Goal: Task Accomplishment & Management: Complete application form

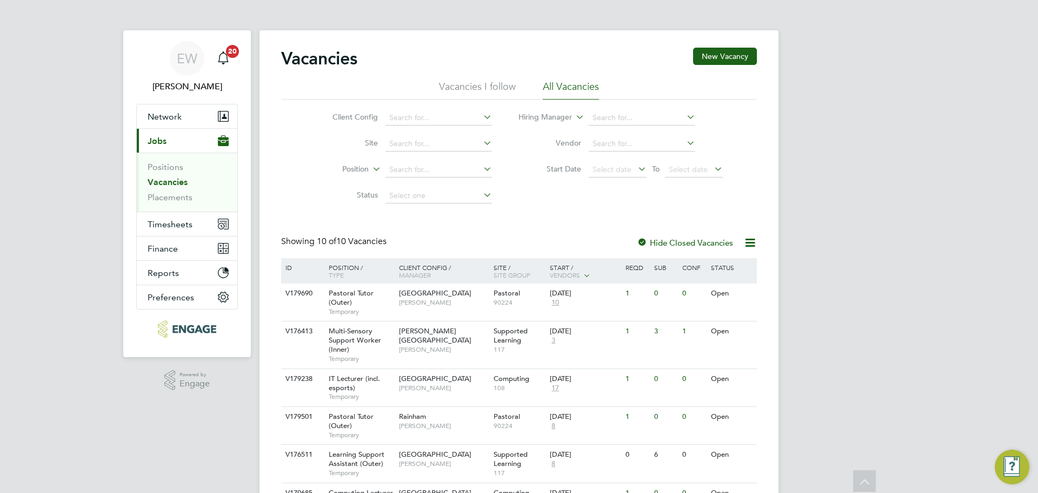
scroll to position [229, 0]
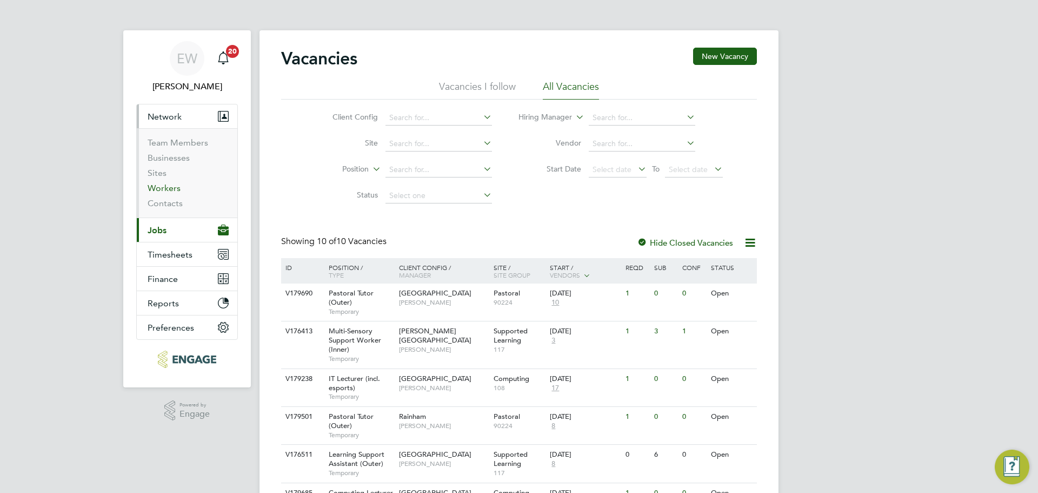
click at [167, 186] on link "Workers" at bounding box center [164, 188] width 33 height 10
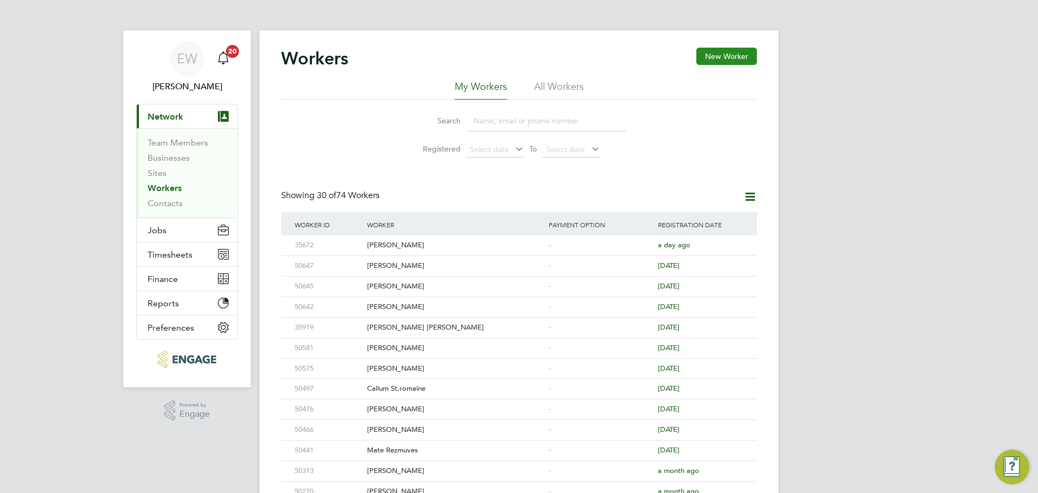
click at [722, 59] on button "New Worker" at bounding box center [727, 56] width 61 height 17
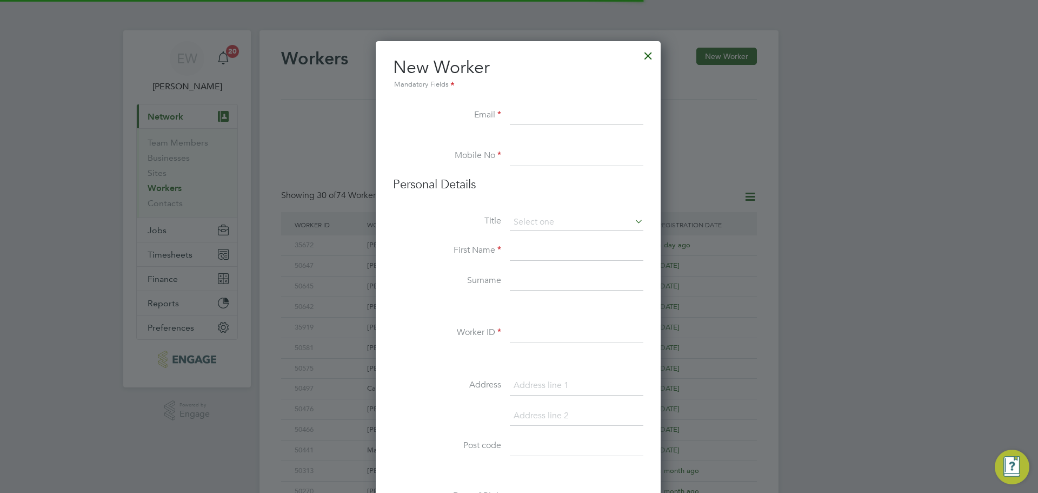
scroll to position [920, 287]
paste input "Peteremmerson4891@hotmail.com"
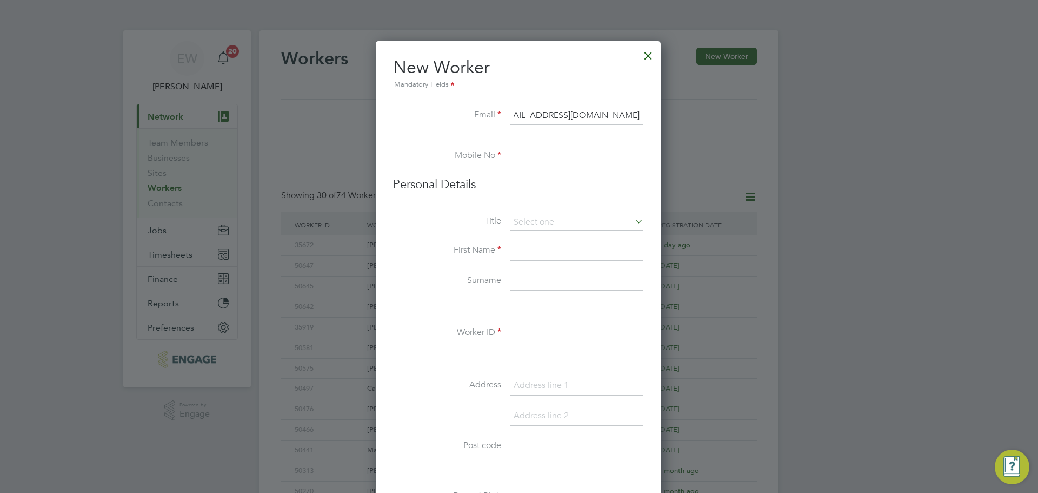
click at [521, 156] on input at bounding box center [577, 156] width 134 height 19
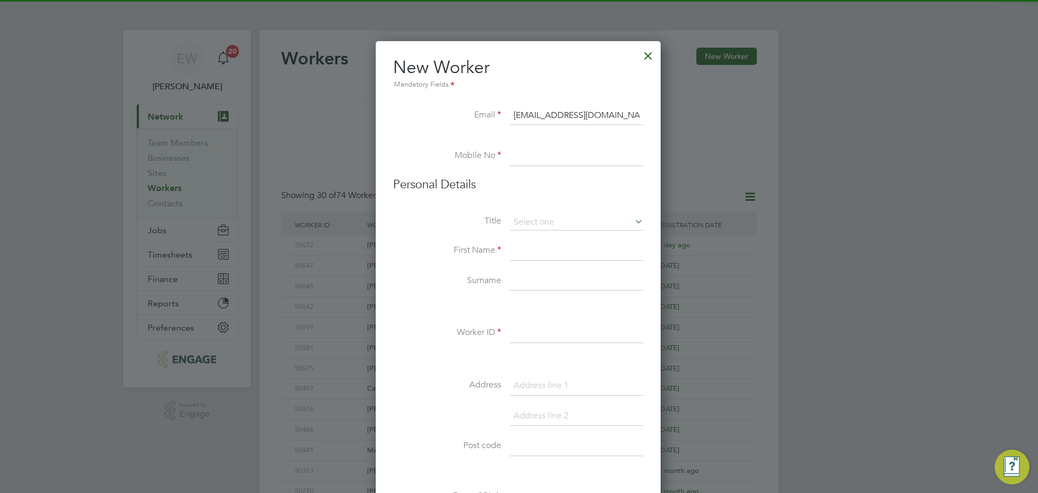
click at [529, 113] on input "Peteremmerson4891@hotmail.com" at bounding box center [577, 115] width 134 height 19
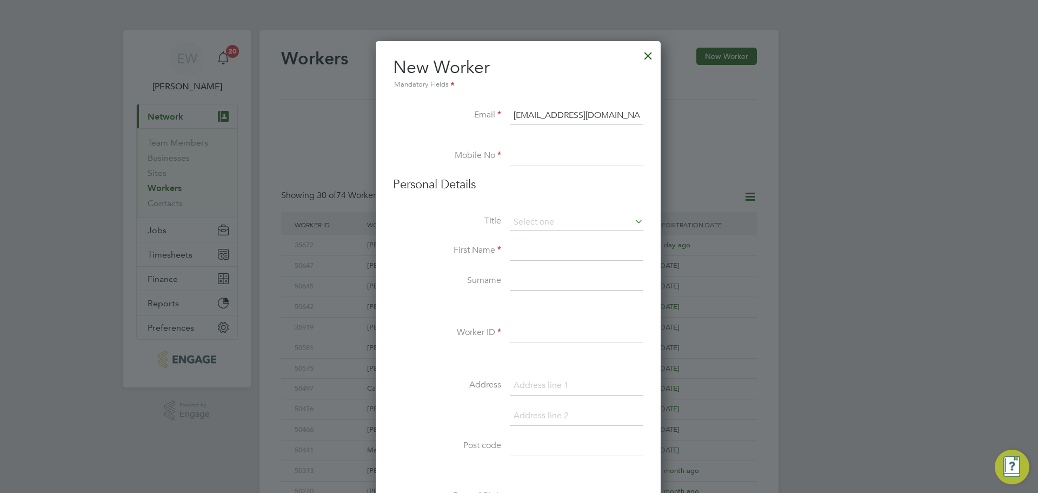
type input "Peteremmerson4891@hotmail.com"
drag, startPoint x: 518, startPoint y: 154, endPoint x: 524, endPoint y: 154, distance: 5.9
click at [518, 154] on input at bounding box center [577, 156] width 134 height 19
paste input "7762043741"
click at [514, 156] on input "7762043741" at bounding box center [577, 156] width 134 height 19
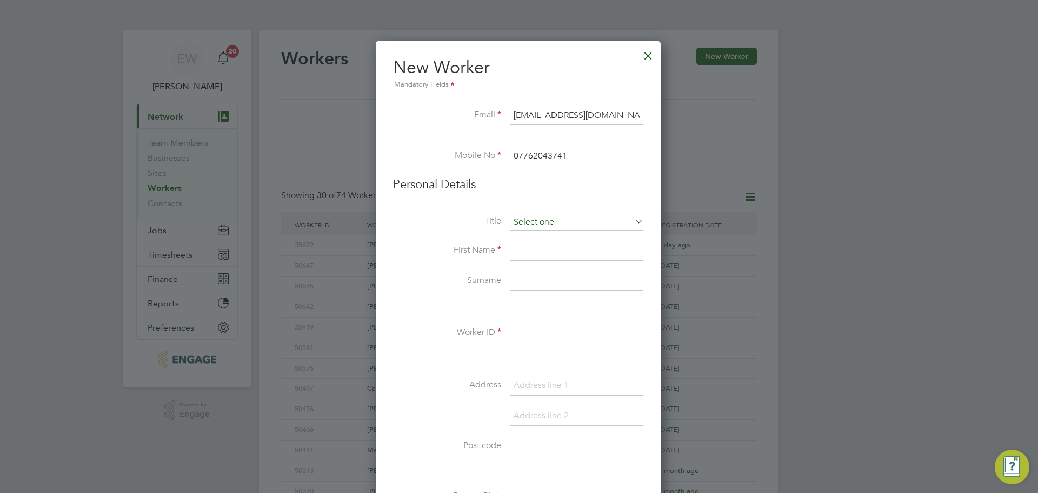
type input "07762043741"
click at [529, 215] on input at bounding box center [577, 222] width 134 height 16
click at [537, 238] on li "Mr" at bounding box center [576, 237] width 135 height 14
type input "Mr"
click at [528, 248] on input at bounding box center [577, 250] width 134 height 19
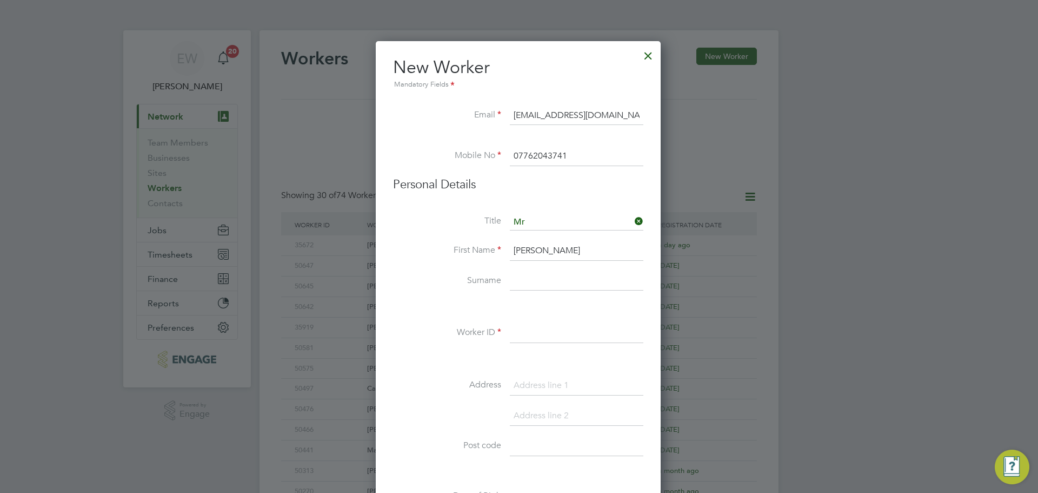
type input "Peter"
type input "Emmerson"
click at [526, 336] on input at bounding box center [577, 332] width 134 height 19
type input "48575"
click at [534, 385] on input at bounding box center [577, 385] width 134 height 19
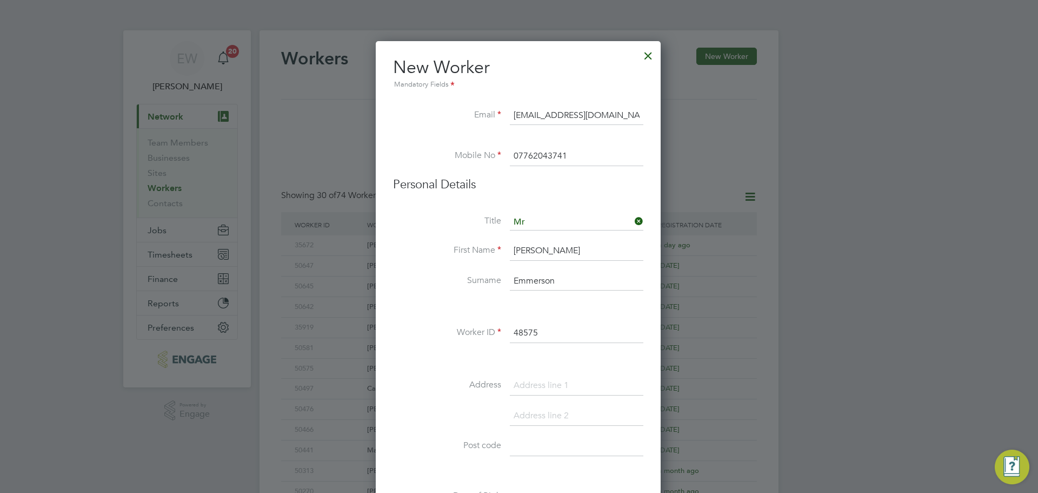
paste input "Bexleyheath DA7 6SU"
click at [534, 387] on input "Bexleyheath DA7 6SU" at bounding box center [577, 385] width 134 height 19
drag, startPoint x: 607, startPoint y: 382, endPoint x: 574, endPoint y: 383, distance: 32.5
click at [574, 383] on input "Bexleyheath DA7 6SU" at bounding box center [577, 385] width 134 height 19
type input "Bexleyheath"
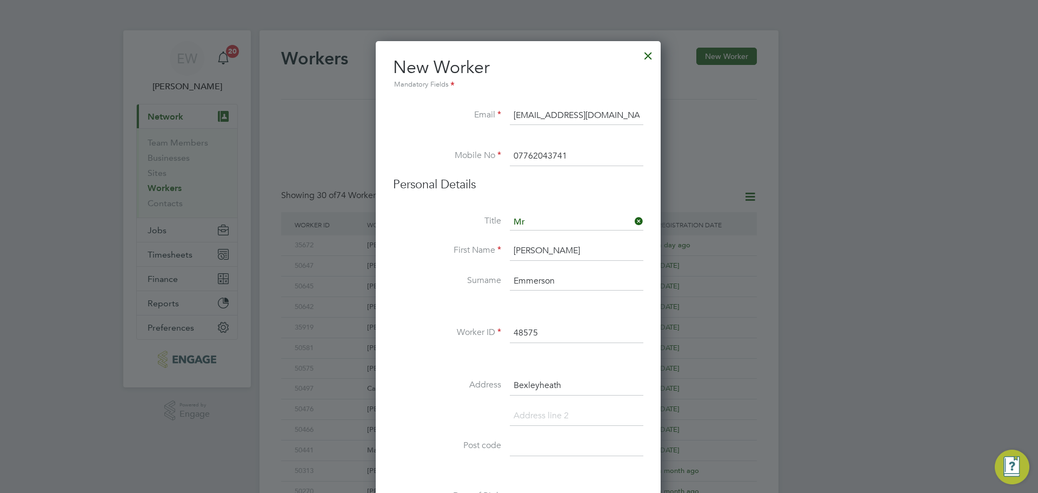
click at [537, 452] on input at bounding box center [577, 445] width 134 height 19
paste input "DA7 6SU"
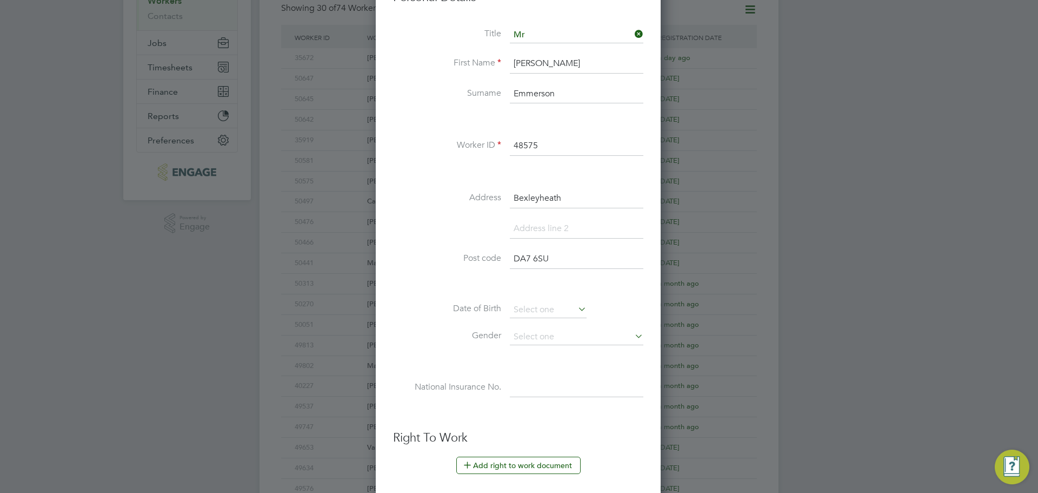
scroll to position [216, 0]
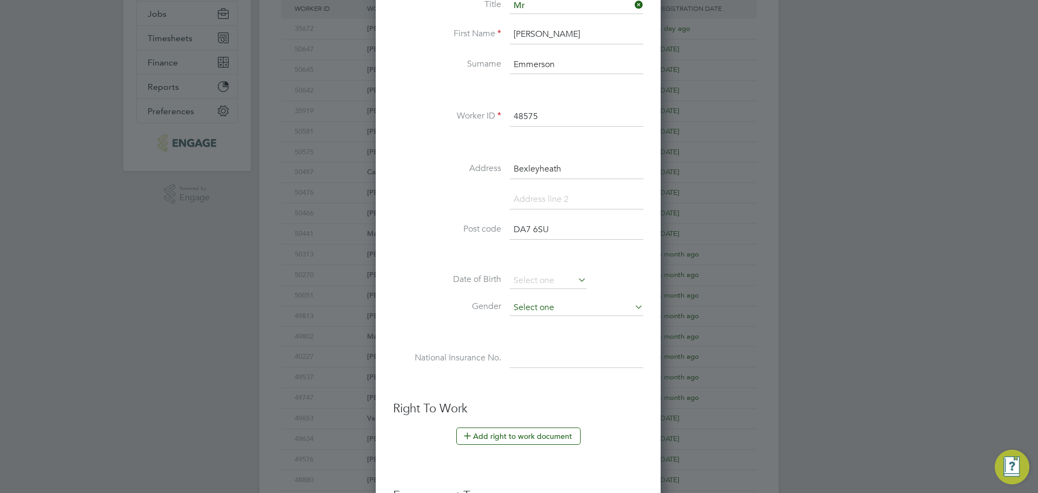
type input "DA7 6SU"
click at [532, 309] on input at bounding box center [577, 308] width 134 height 16
click at [532, 321] on li "Male" at bounding box center [576, 323] width 135 height 14
type input "Male"
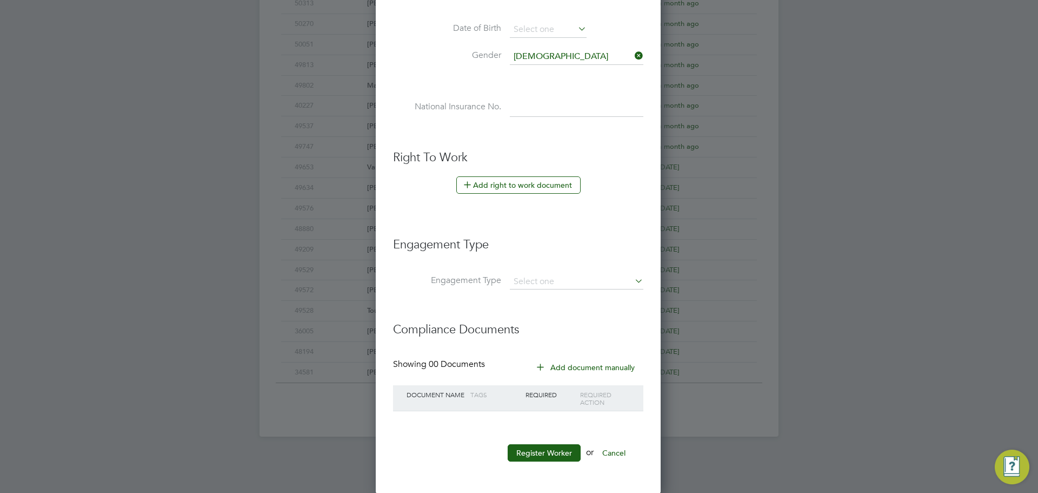
scroll to position [468, 0]
click at [554, 447] on button "Register Worker" at bounding box center [544, 451] width 73 height 17
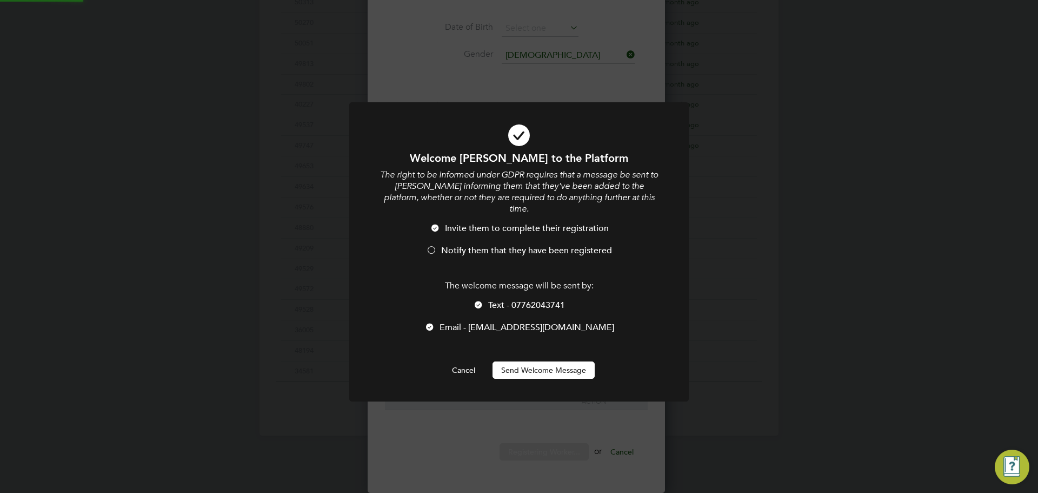
scroll to position [0, 0]
click at [432, 246] on div at bounding box center [431, 251] width 11 height 11
click at [473, 300] on div at bounding box center [478, 305] width 11 height 11
click at [579, 361] on button "Send Welcome Message" at bounding box center [544, 369] width 102 height 17
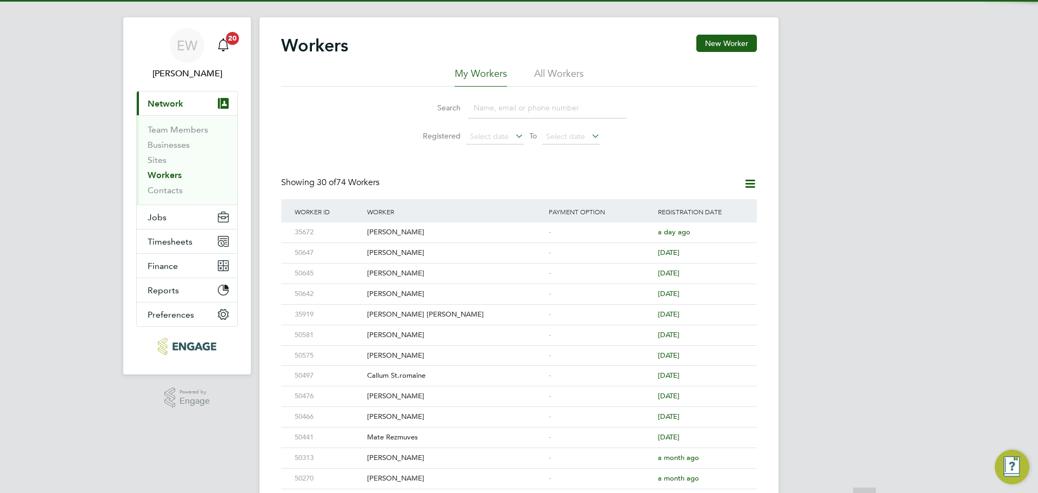
scroll to position [0, 0]
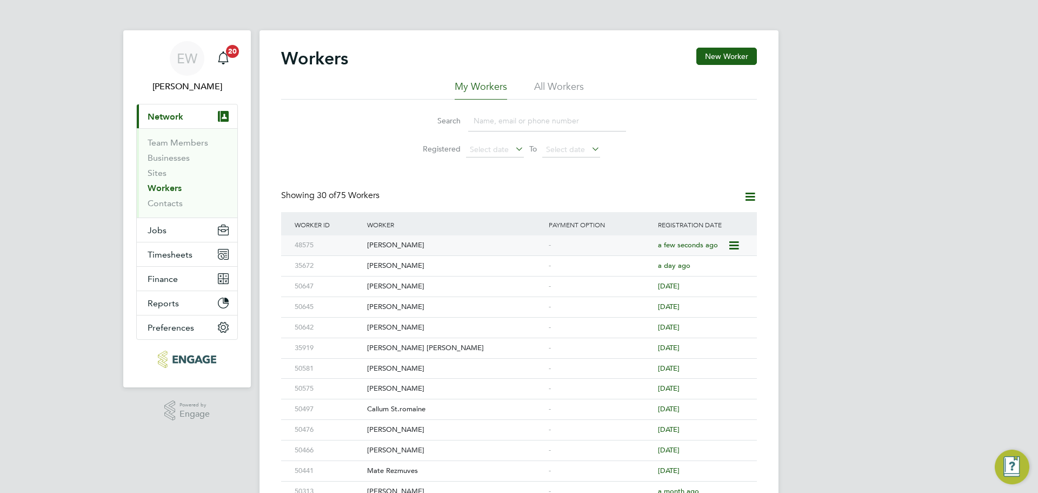
click at [414, 242] on div "Peter Emmerson" at bounding box center [456, 245] width 182 height 20
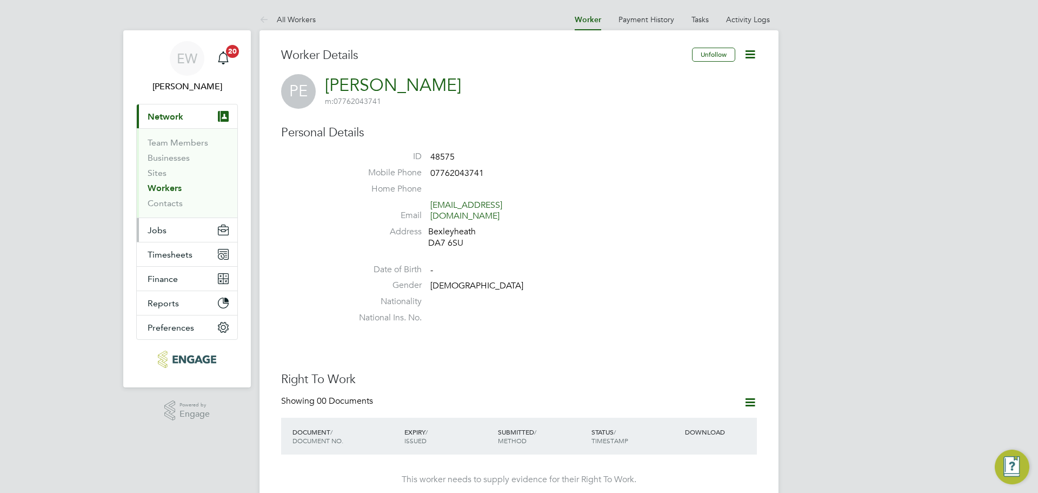
click at [165, 230] on span "Jobs" at bounding box center [157, 230] width 19 height 10
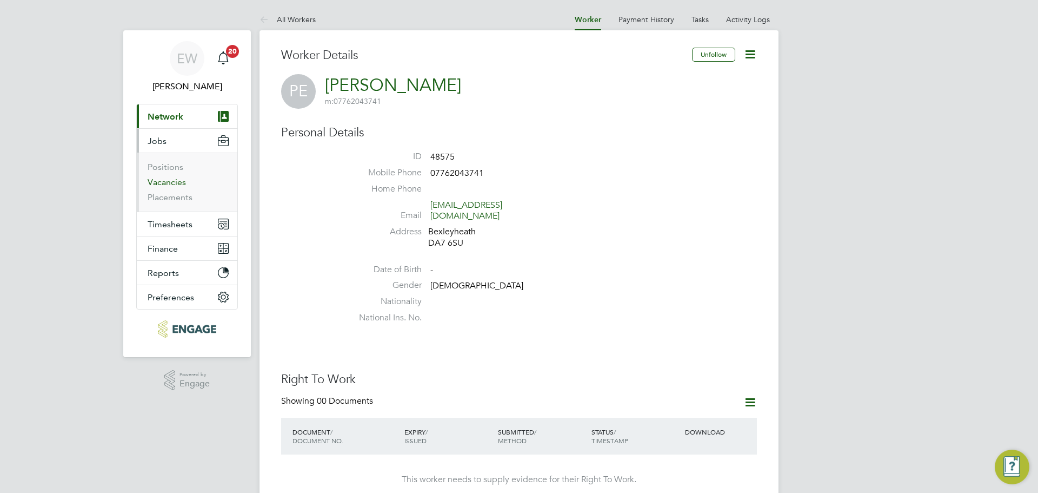
click at [174, 181] on link "Vacancies" at bounding box center [167, 182] width 38 height 10
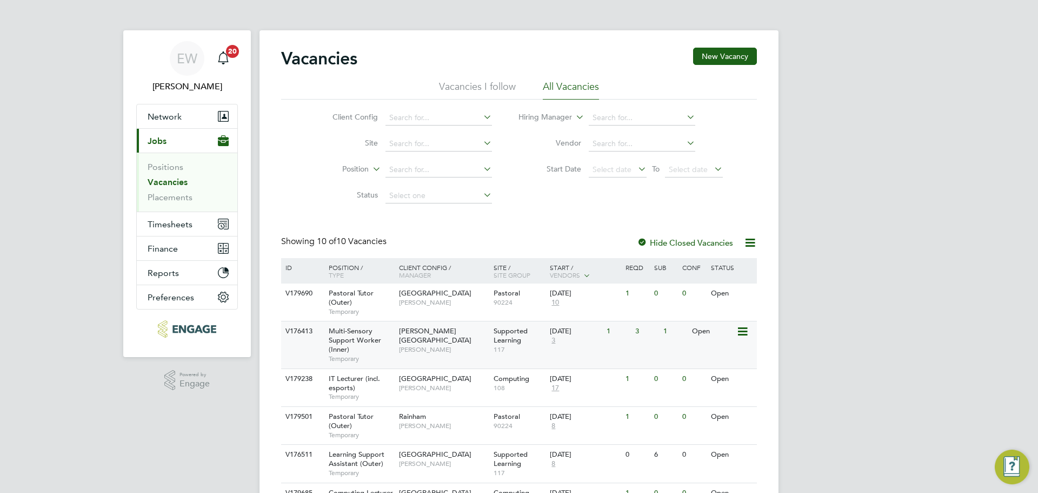
click at [352, 340] on span "Multi-Sensory Support Worker (Inner)" at bounding box center [355, 340] width 52 height 28
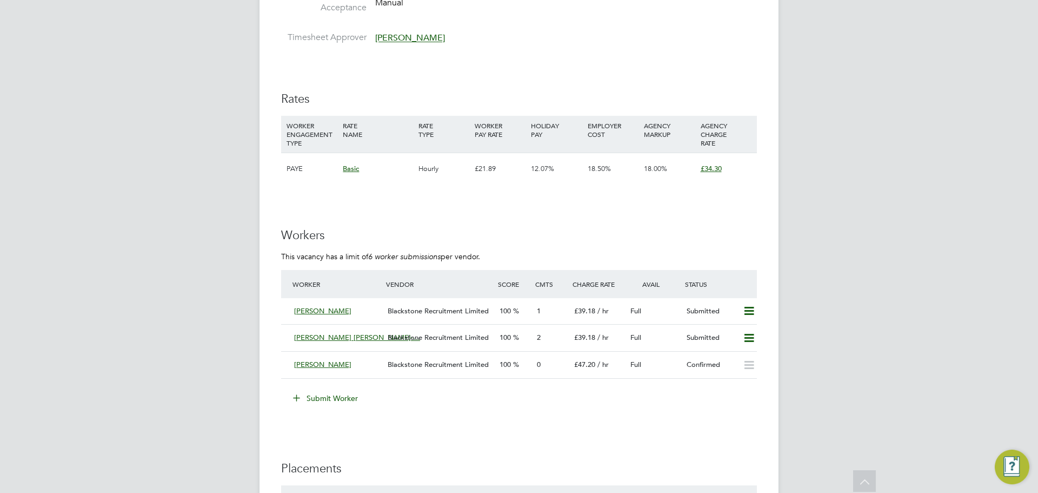
scroll to position [1622, 0]
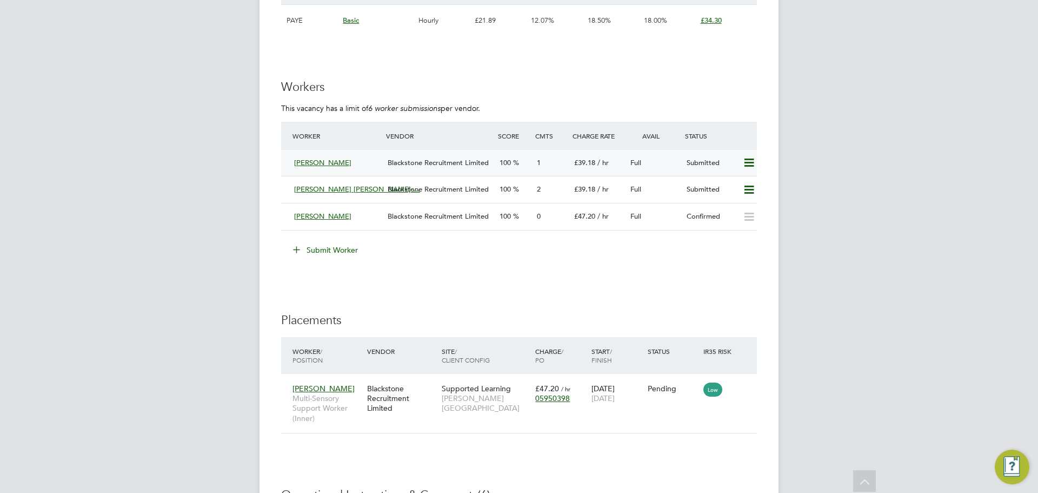
click at [747, 163] on icon at bounding box center [750, 162] width 14 height 9
click at [731, 182] on li "Remove" at bounding box center [734, 185] width 42 height 15
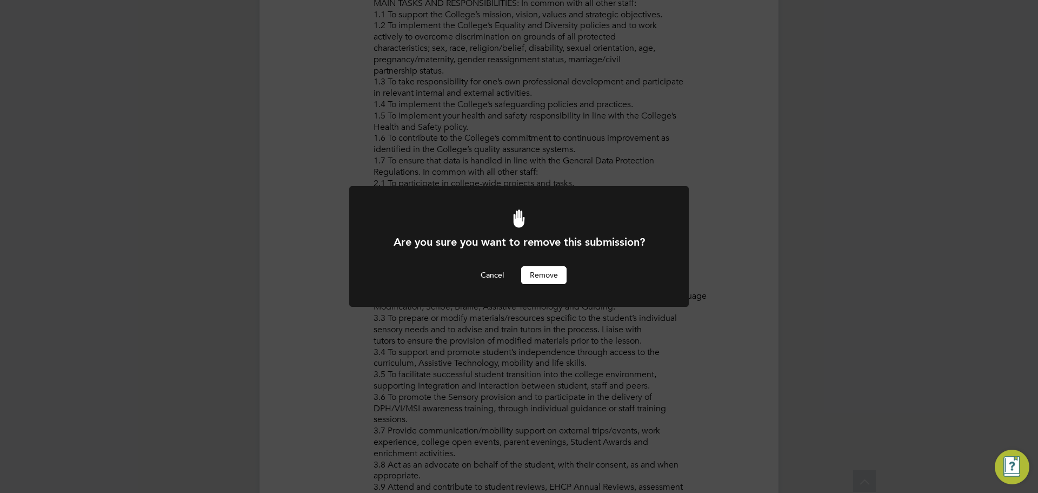
click at [549, 266] on button "Remove" at bounding box center [543, 274] width 45 height 17
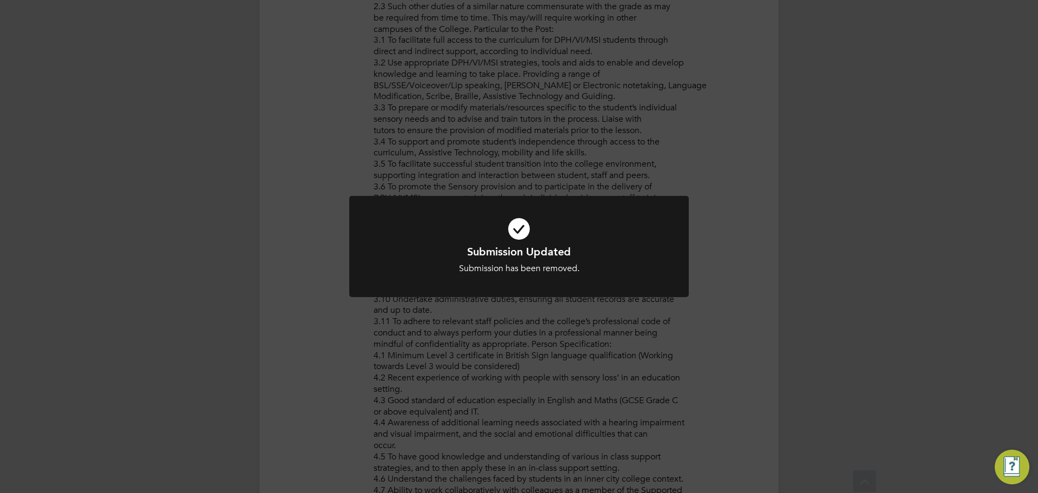
click at [746, 278] on div "Submission Updated Submission has been removed. Cancel Okay" at bounding box center [519, 246] width 1038 height 493
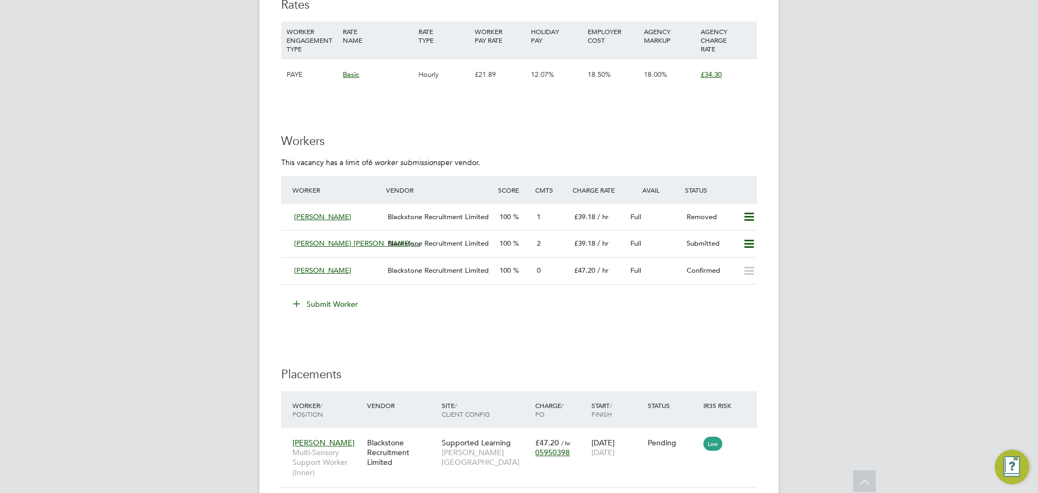
click at [337, 304] on button "Submit Worker" at bounding box center [326, 303] width 81 height 17
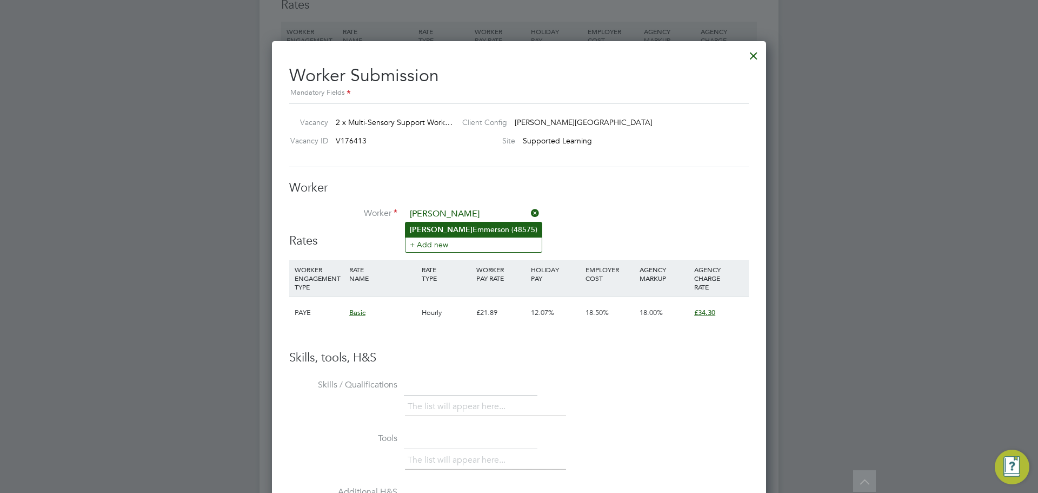
click at [475, 226] on li "Peter Emmerson (48575)" at bounding box center [474, 229] width 136 height 15
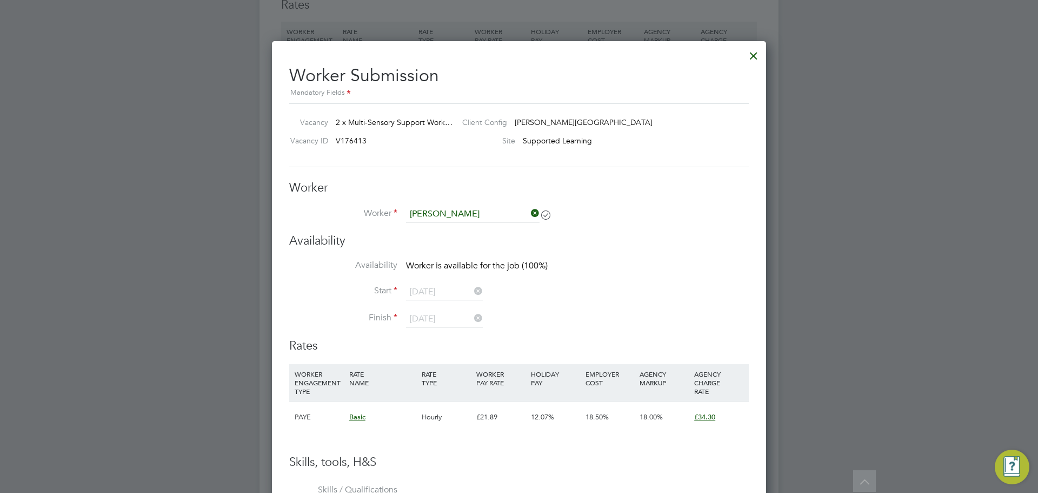
type input "Peter Emmerson (48575)"
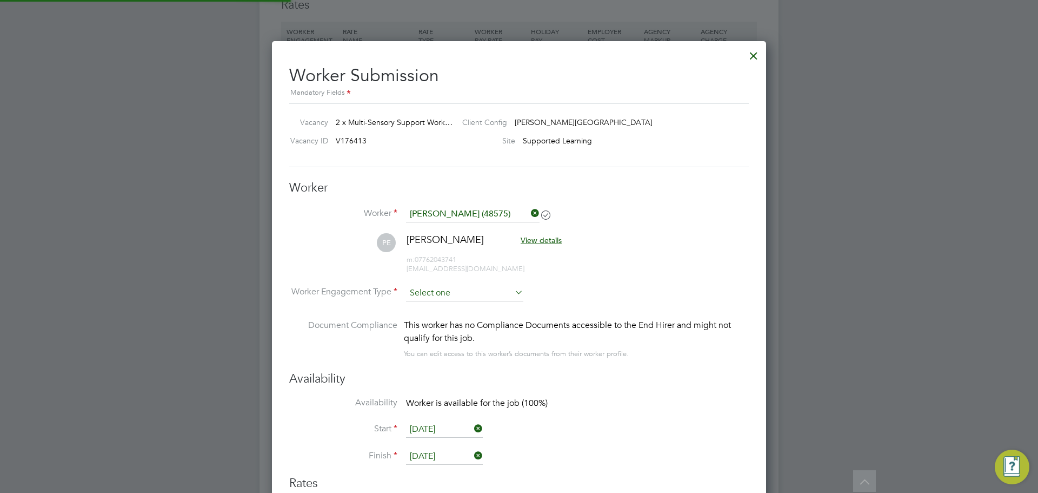
click at [438, 299] on input at bounding box center [464, 293] width 117 height 16
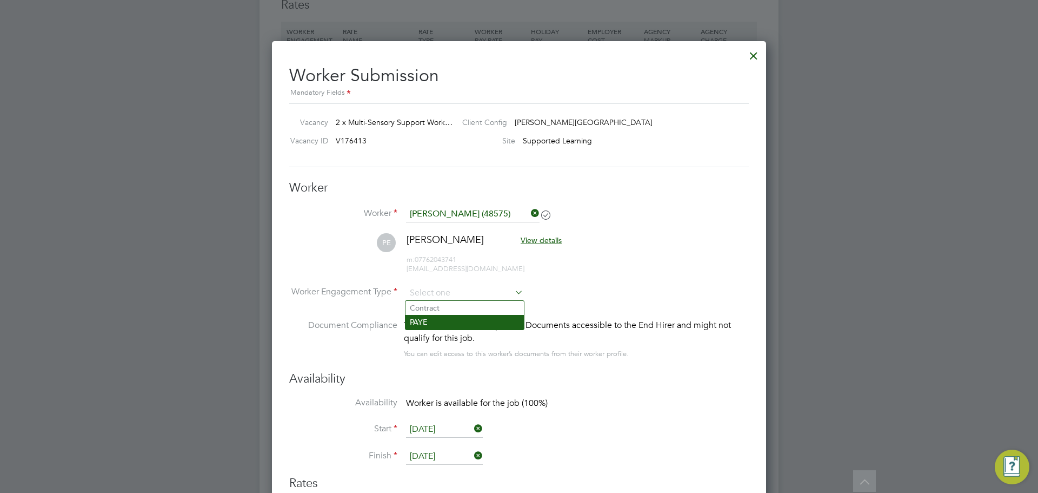
click at [432, 322] on li "PAYE" at bounding box center [465, 322] width 118 height 14
type input "PAYE"
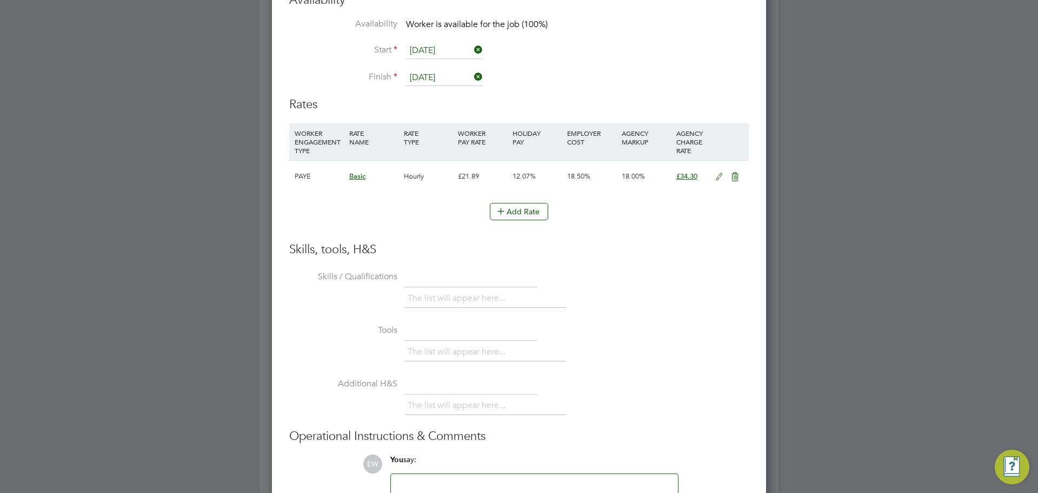
click at [718, 176] on icon at bounding box center [720, 177] width 14 height 9
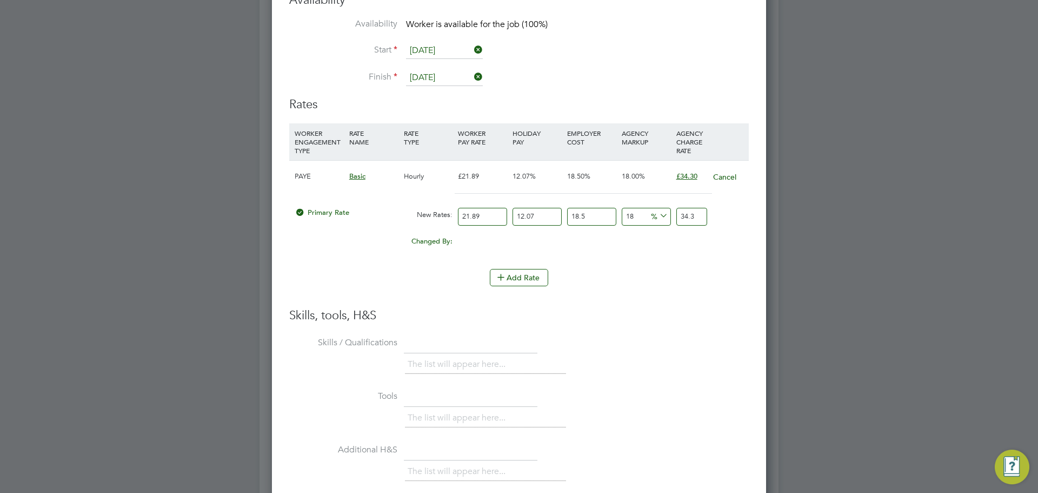
drag, startPoint x: 493, startPoint y: 215, endPoint x: 450, endPoint y: 217, distance: 43.3
click at [450, 217] on div "Primary Rate New Rates: 21.89 12.07 n/a 18.5 n/a 18 0 % 34.3" at bounding box center [519, 216] width 460 height 29
type input "3"
type input "4.70122443"
type input "30"
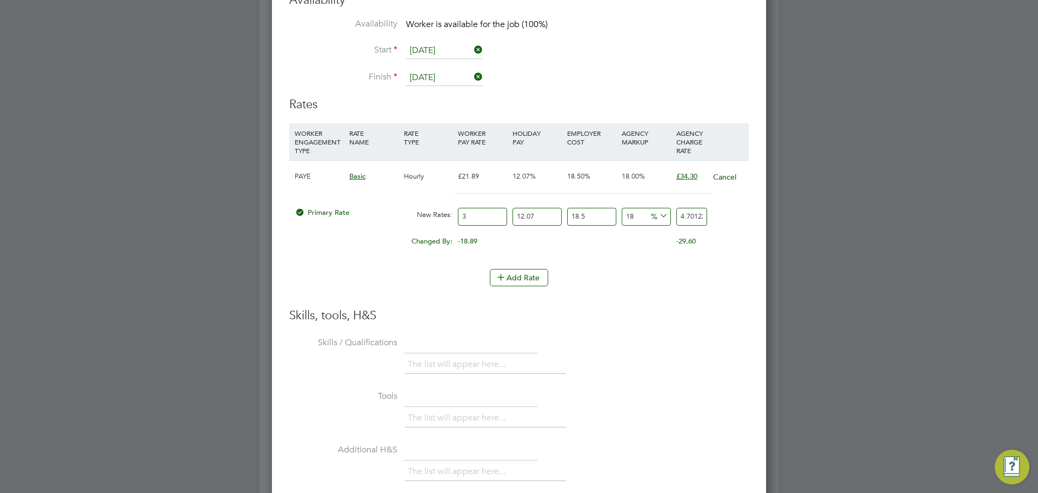
type input "47.0122443"
type input "30"
click at [622, 261] on li "WORKER ENGAGEMENT TYPE RATE NAME RATE TYPE WORKER PAY RATE HOLIDAY PAY EMPLOYER…" at bounding box center [519, 195] width 460 height 145
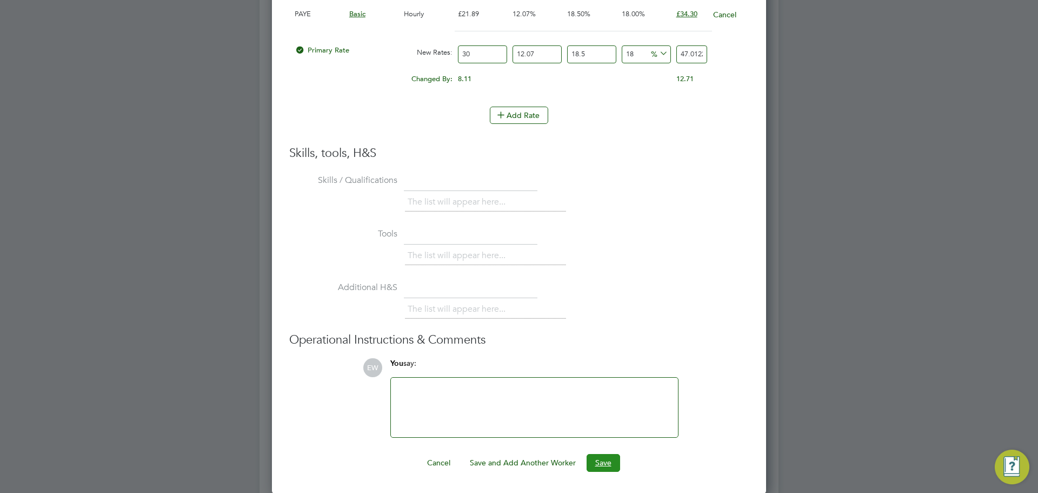
click at [601, 463] on button "Save" at bounding box center [604, 462] width 34 height 17
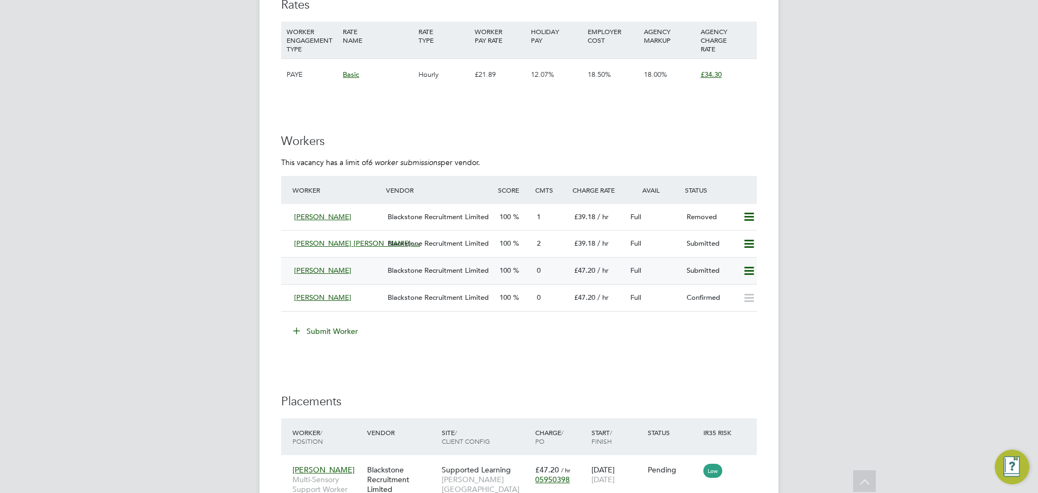
click at [452, 274] on span "Blackstone Recruitment Limited" at bounding box center [438, 270] width 101 height 9
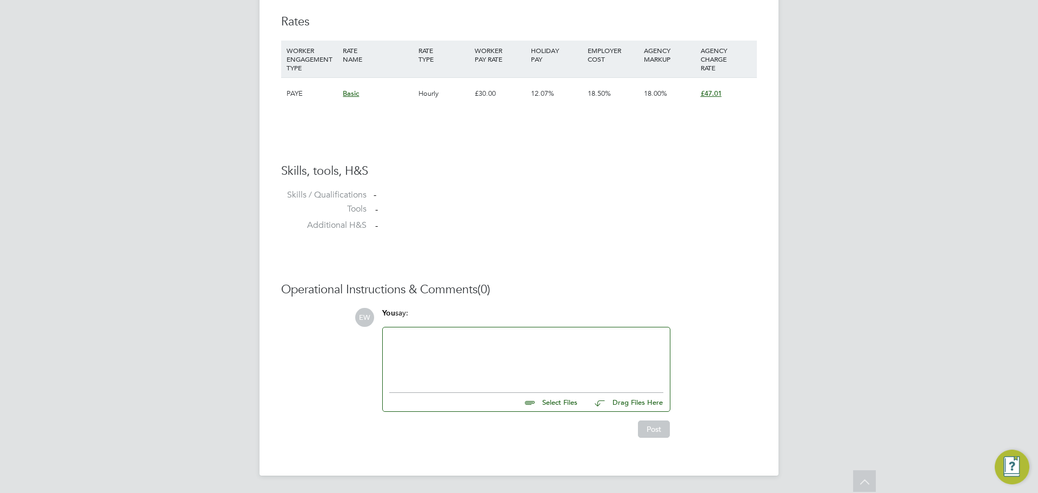
click at [542, 386] on div at bounding box center [526, 356] width 287 height 59
click at [425, 367] on div at bounding box center [526, 357] width 274 height 47
click at [551, 402] on input "file" at bounding box center [582, 400] width 162 height 15
type input "C:\fakepath\Blackstone Recruitment CV - Peter Emmerson.pdf"
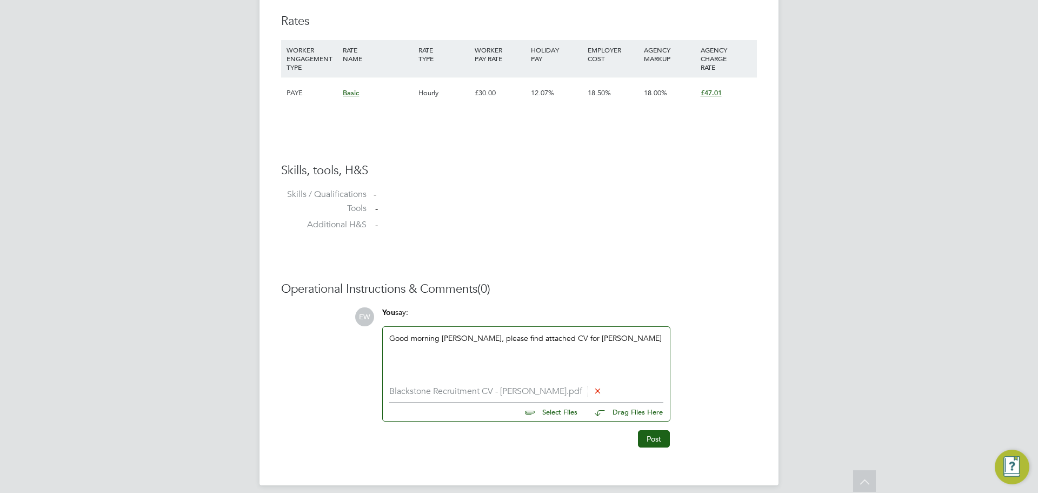
click at [599, 342] on div "Good morning Victoria, please find attached CV for Peter" at bounding box center [526, 356] width 274 height 47
click at [674, 441] on div "Post" at bounding box center [525, 434] width 299 height 26
click at [661, 439] on button "Post" at bounding box center [654, 438] width 32 height 17
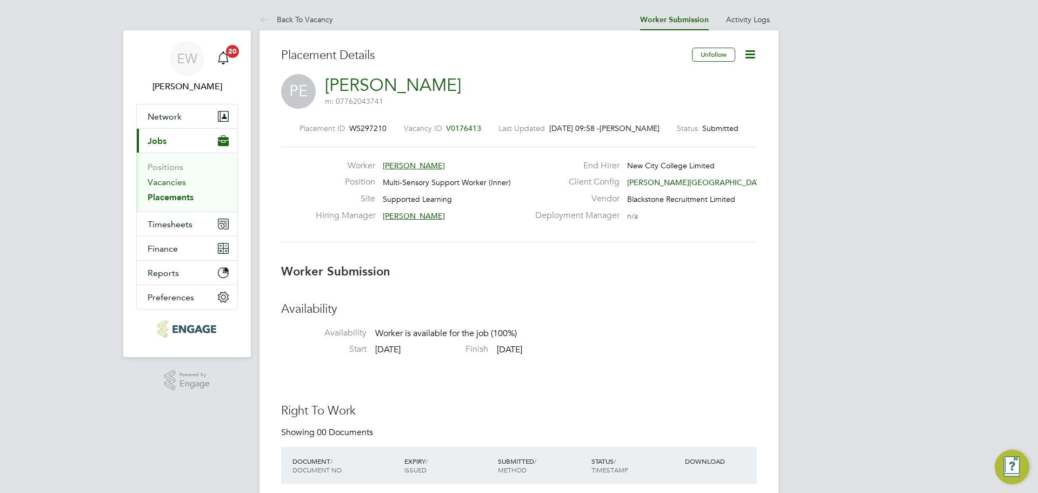
click at [178, 181] on link "Vacancies" at bounding box center [167, 182] width 38 height 10
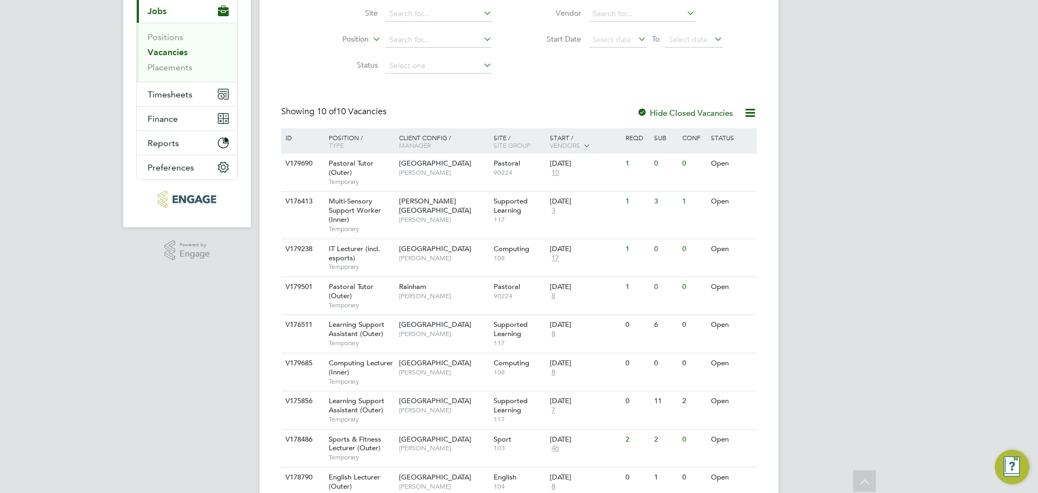
scroll to position [121, 0]
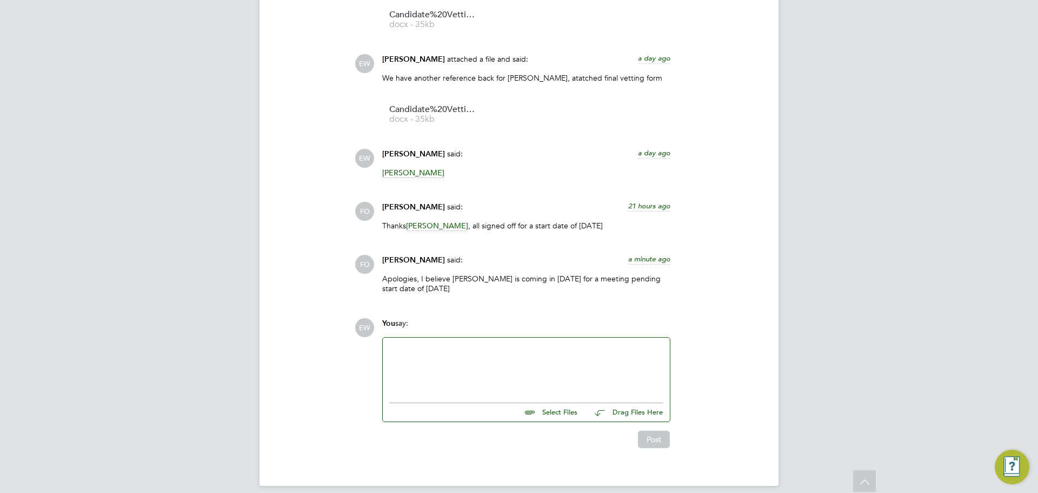
click at [455, 357] on div at bounding box center [526, 367] width 274 height 47
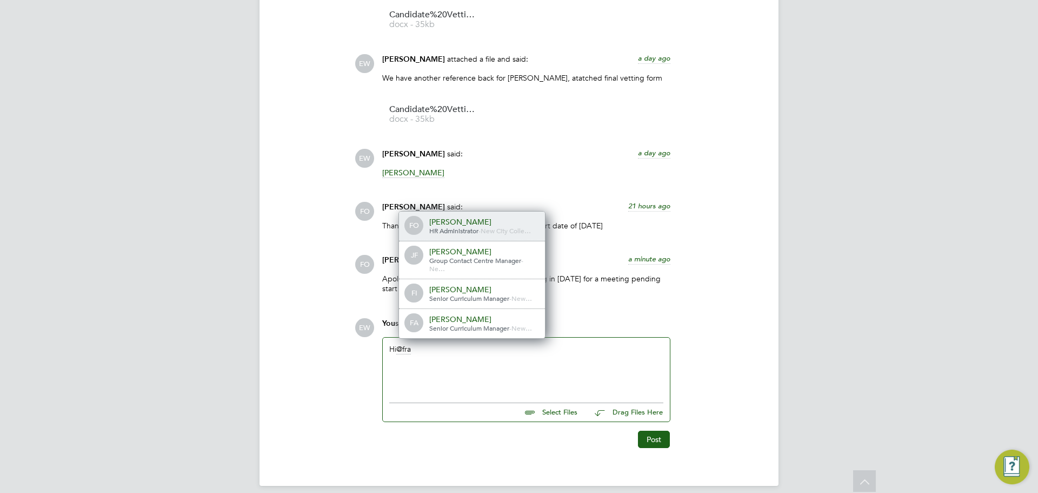
click at [474, 217] on div "[PERSON_NAME]" at bounding box center [483, 222] width 108 height 10
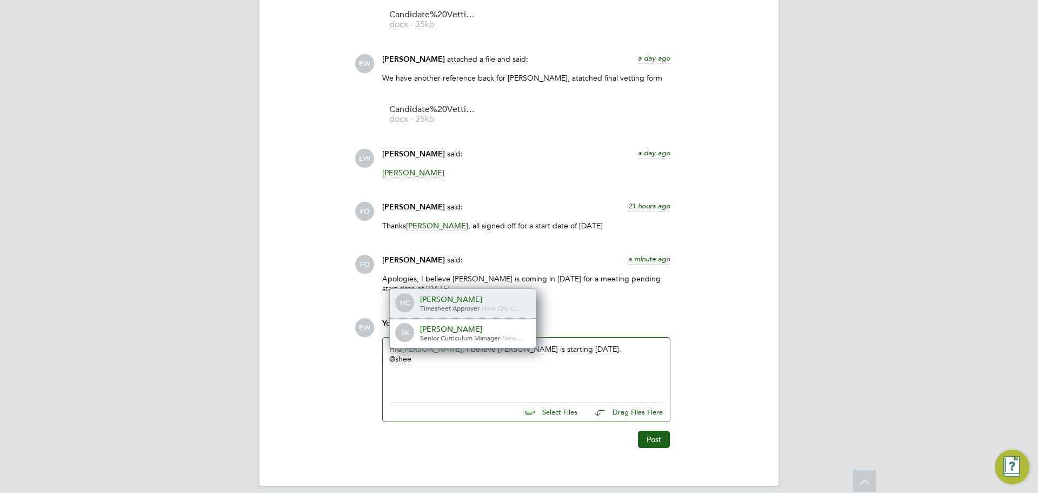
click at [459, 324] on div "[PERSON_NAME]" at bounding box center [474, 329] width 108 height 10
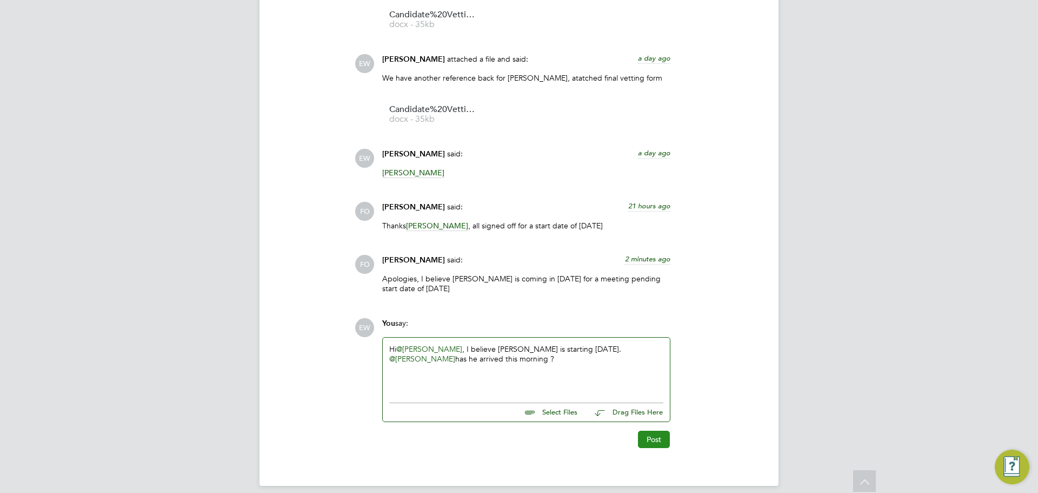
click at [661, 430] on button "Post" at bounding box center [654, 438] width 32 height 17
